Goal: Task Accomplishment & Management: Use online tool/utility

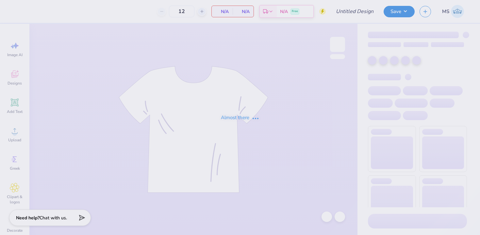
type input "adpi pipomp [PERSON_NAME]"
type input "300"
type input "royals moms day"
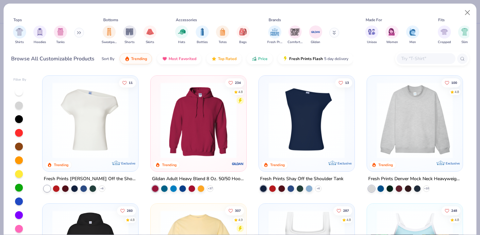
click at [408, 62] on input "text" at bounding box center [426, 59] width 50 height 8
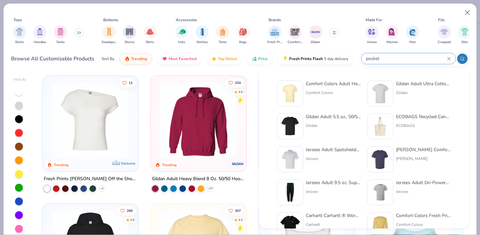
type input "pocket"
click at [331, 97] on div "Comfort Colors Adult Heavyweight RS Pocket T-Shirt Comfort Colors" at bounding box center [333, 93] width 55 height 26
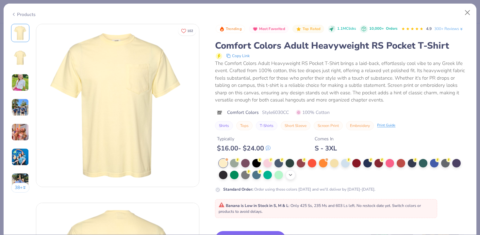
click at [292, 178] on div "+ 22" at bounding box center [291, 175] width 10 height 10
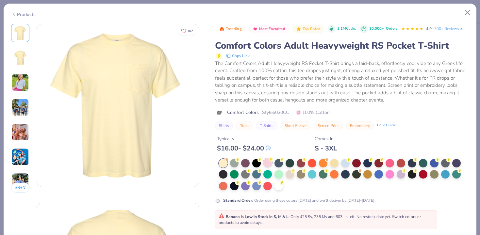
click at [265, 164] on div at bounding box center [268, 163] width 9 height 9
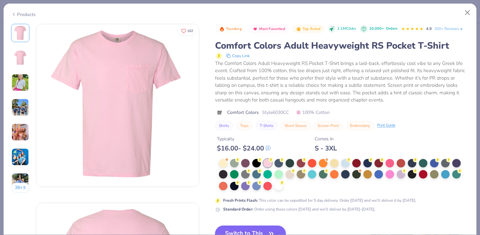
click at [265, 231] on button "Switch to This" at bounding box center [250, 234] width 71 height 16
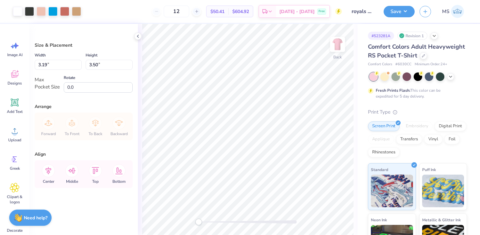
click at [336, 43] on img at bounding box center [337, 44] width 13 height 13
click at [336, 49] on img at bounding box center [338, 44] width 26 height 26
type input "7.13"
type input "7.83"
type input "7.51"
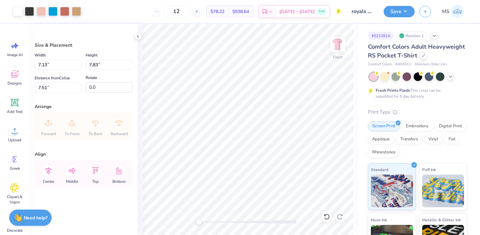
type input "8.10"
type input "8.90"
type input "5.35"
type input "10.65"
type input "11.69"
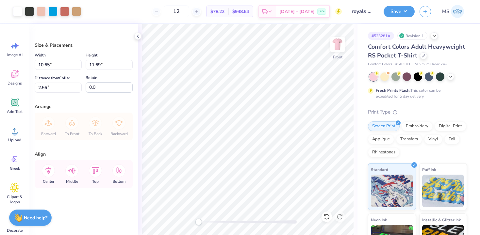
type input "3.00"
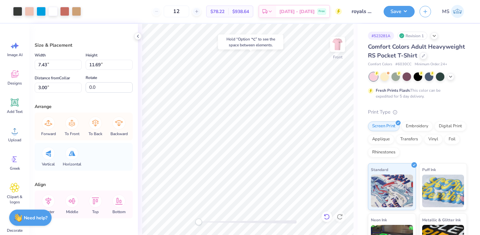
click at [328, 217] on icon at bounding box center [327, 217] width 7 height 7
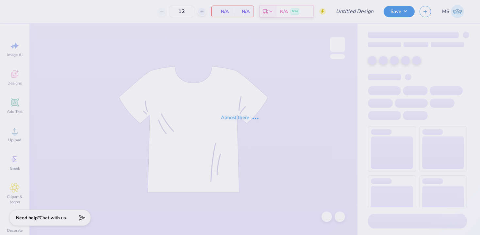
type input "royals moms day"
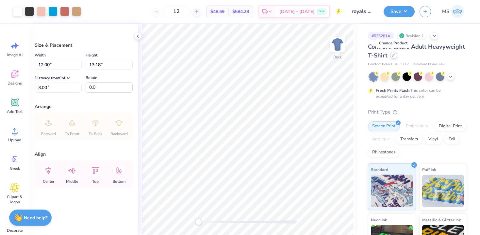
click at [394, 55] on icon at bounding box center [393, 55] width 3 height 3
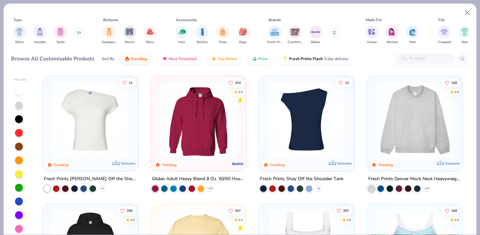
click at [328, 122] on img at bounding box center [306, 120] width 83 height 76
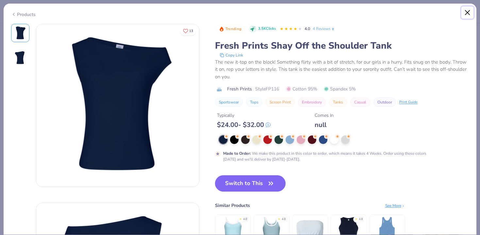
click at [467, 12] on button "Close" at bounding box center [468, 13] width 12 height 12
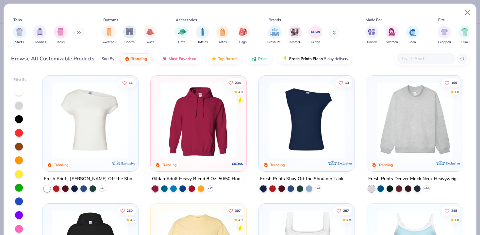
click at [407, 63] on div at bounding box center [426, 58] width 59 height 11
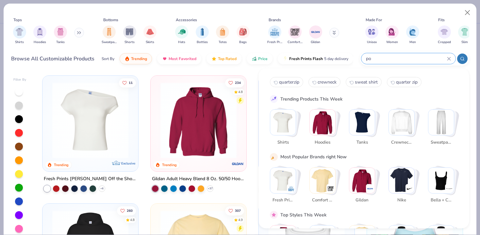
type input "p"
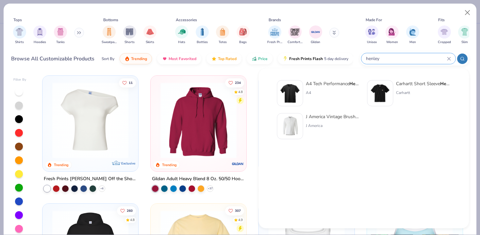
type input "henley"
click at [329, 90] on div "A4" at bounding box center [333, 93] width 55 height 6
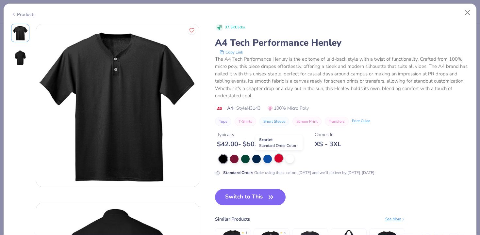
click at [277, 160] on div at bounding box center [279, 158] width 9 height 9
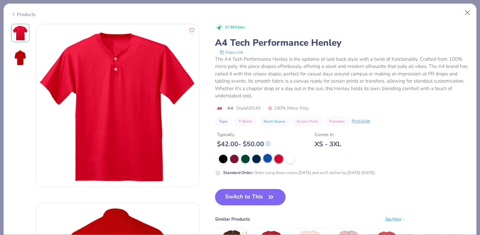
click at [267, 160] on div at bounding box center [268, 158] width 9 height 9
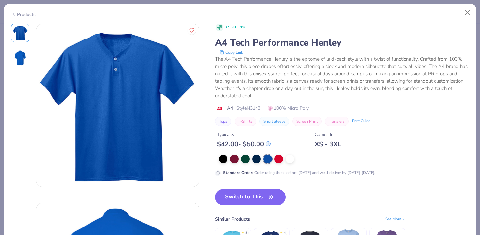
click at [238, 196] on button "Switch to This" at bounding box center [250, 197] width 71 height 16
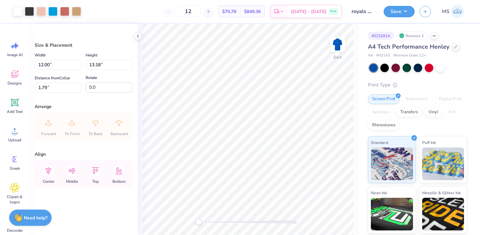
type input "3.00"
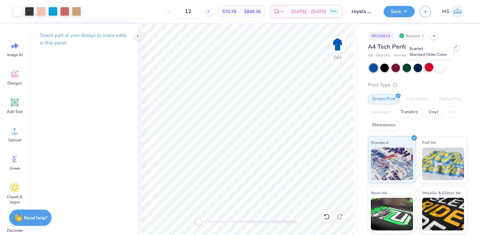
click at [429, 67] on div at bounding box center [429, 67] width 9 height 9
click at [397, 67] on div at bounding box center [396, 67] width 9 height 9
click at [420, 69] on div at bounding box center [418, 67] width 9 height 9
click at [396, 15] on button "Save" at bounding box center [399, 10] width 31 height 11
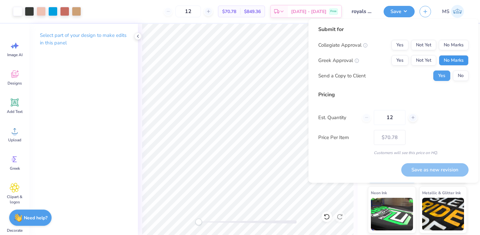
click at [449, 58] on button "No Marks" at bounding box center [454, 60] width 30 height 10
click at [451, 39] on div "Submit for Collegiate Approval Yes Not Yet No Marks Greek Approval Yes Not Yet …" at bounding box center [393, 56] width 150 height 60
click at [452, 45] on button "No Marks" at bounding box center [454, 45] width 30 height 10
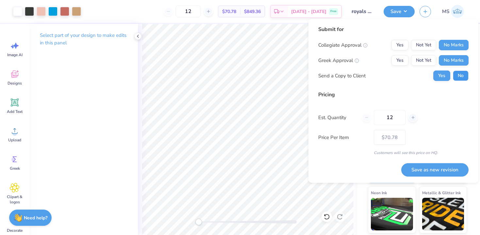
click at [460, 76] on button "No" at bounding box center [461, 76] width 16 height 10
click at [429, 172] on button "Save as new revision" at bounding box center [435, 169] width 67 height 13
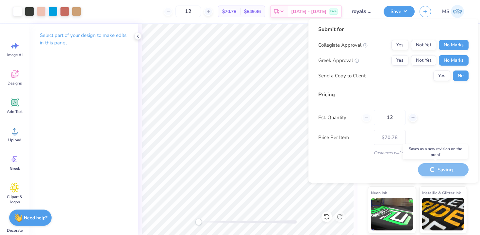
type input "– –"
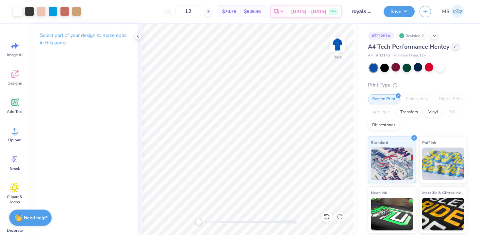
click at [453, 48] on div at bounding box center [455, 46] width 7 height 7
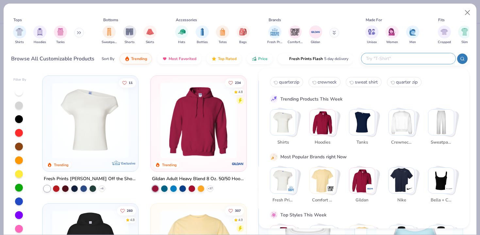
click at [412, 59] on input "text" at bounding box center [409, 59] width 86 height 8
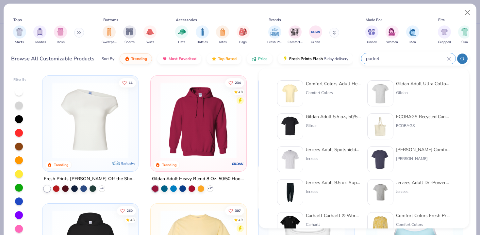
type input "pocket"
click at [339, 96] on div "Comfort Colors Adult Heavyweight RS Pocket T-Shirt Comfort Colors" at bounding box center [333, 93] width 55 height 26
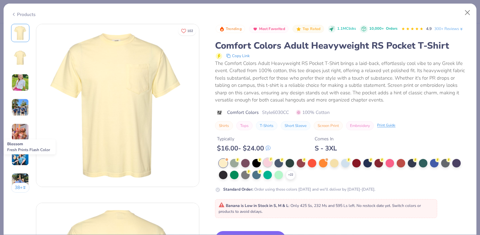
click at [270, 163] on div at bounding box center [268, 163] width 9 height 9
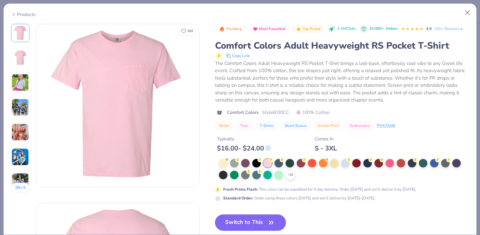
click at [257, 225] on button "Switch to This" at bounding box center [250, 223] width 71 height 16
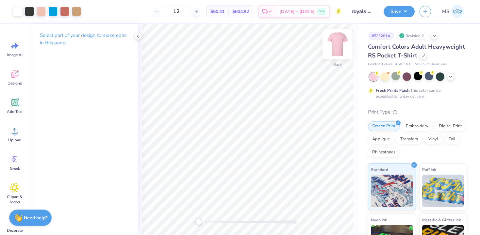
click at [338, 44] on img at bounding box center [338, 44] width 26 height 26
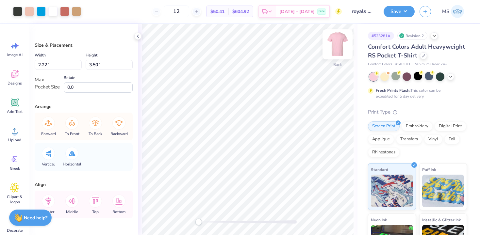
click at [336, 49] on img at bounding box center [338, 44] width 26 height 26
